Goal: Find specific fact: Find specific fact

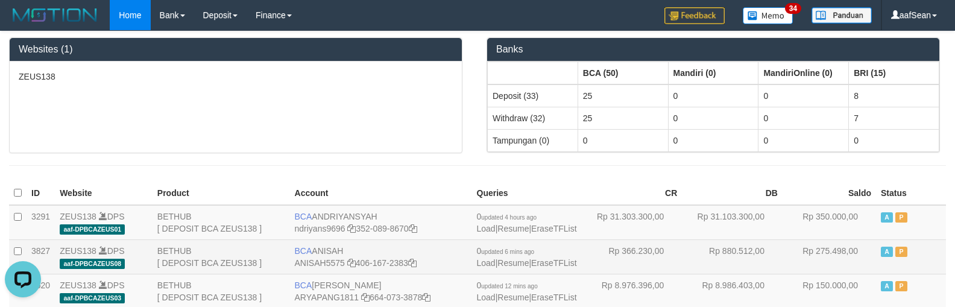
click at [324, 260] on td "BCA ANISAH ANISAH5575 406-167-2383" at bounding box center [381, 256] width 182 height 34
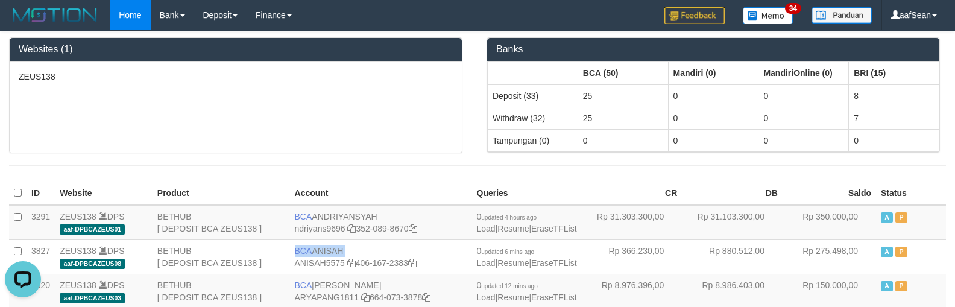
copy td "BCA ANISAH"
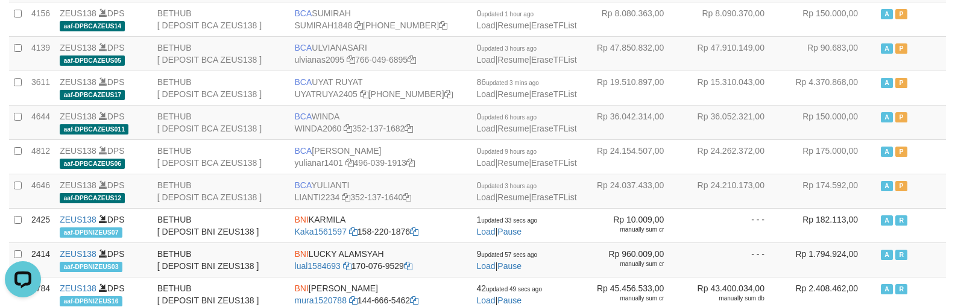
copy td "BCA SOBIRIN"
